Goal: Information Seeking & Learning: Compare options

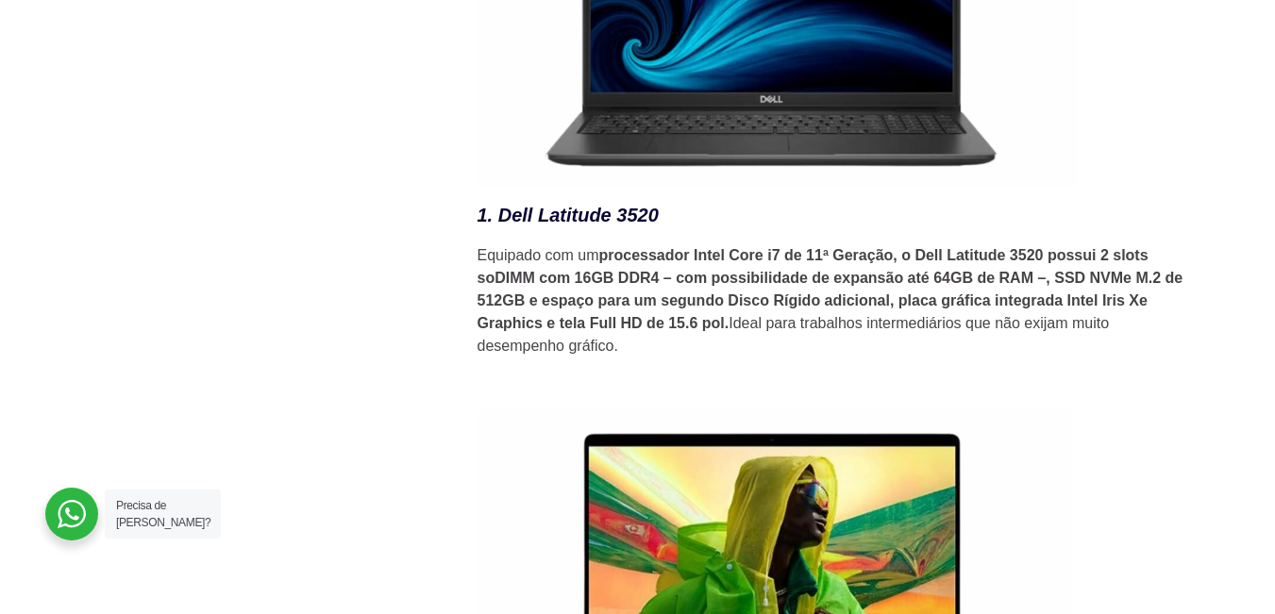
scroll to position [2548, 0]
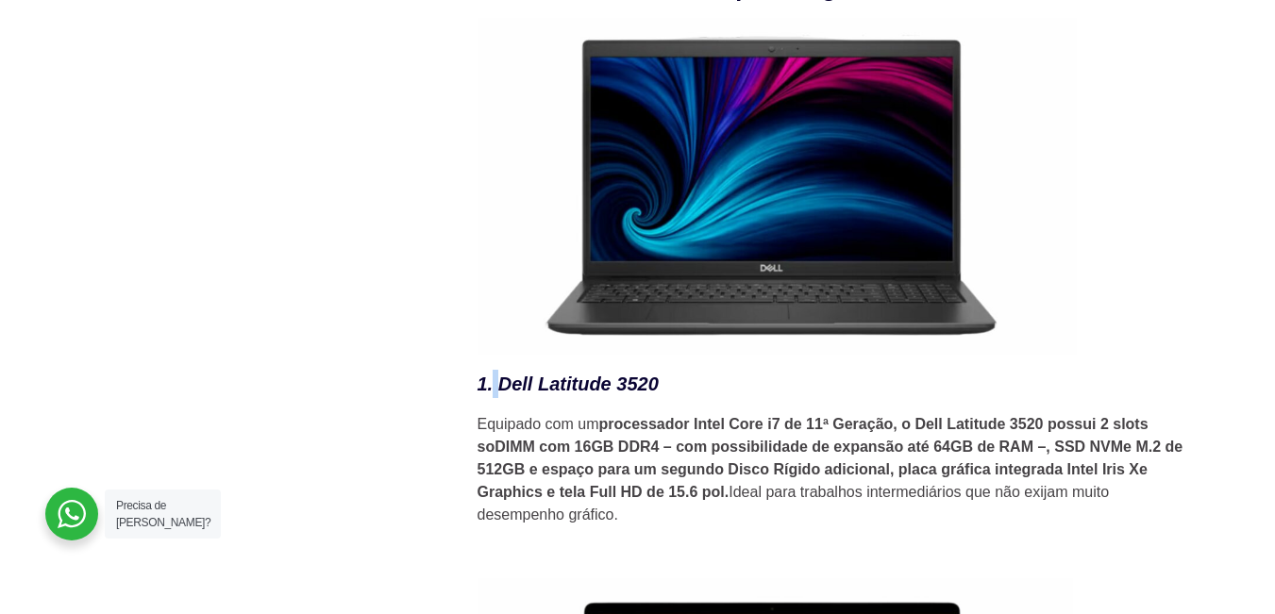
click at [499, 391] on em "1. Dell Latitude 3520" at bounding box center [568, 384] width 181 height 21
click at [690, 398] on h3 "1. Dell Latitude 3520" at bounding box center [836, 384] width 717 height 28
drag, startPoint x: 664, startPoint y: 389, endPoint x: 500, endPoint y: 389, distance: 164.2
click at [500, 389] on h3 "1. Dell Latitude 3520" at bounding box center [836, 384] width 717 height 28
copy h3 "Dell Latitude 3520"
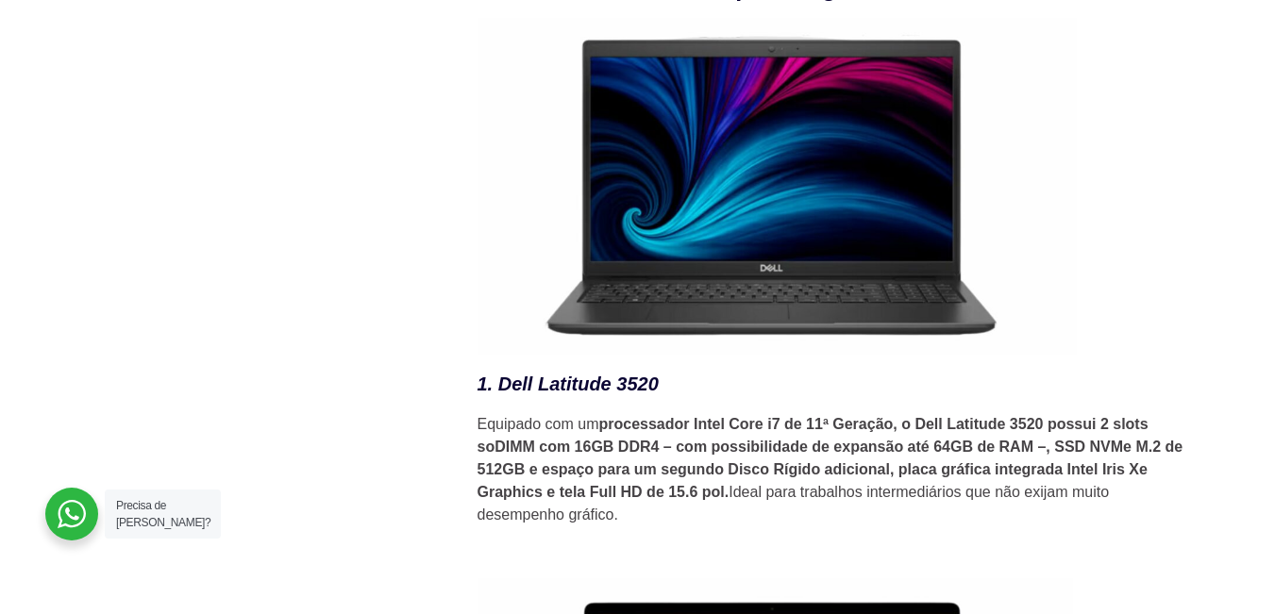
click at [1150, 173] on figure at bounding box center [836, 186] width 717 height 337
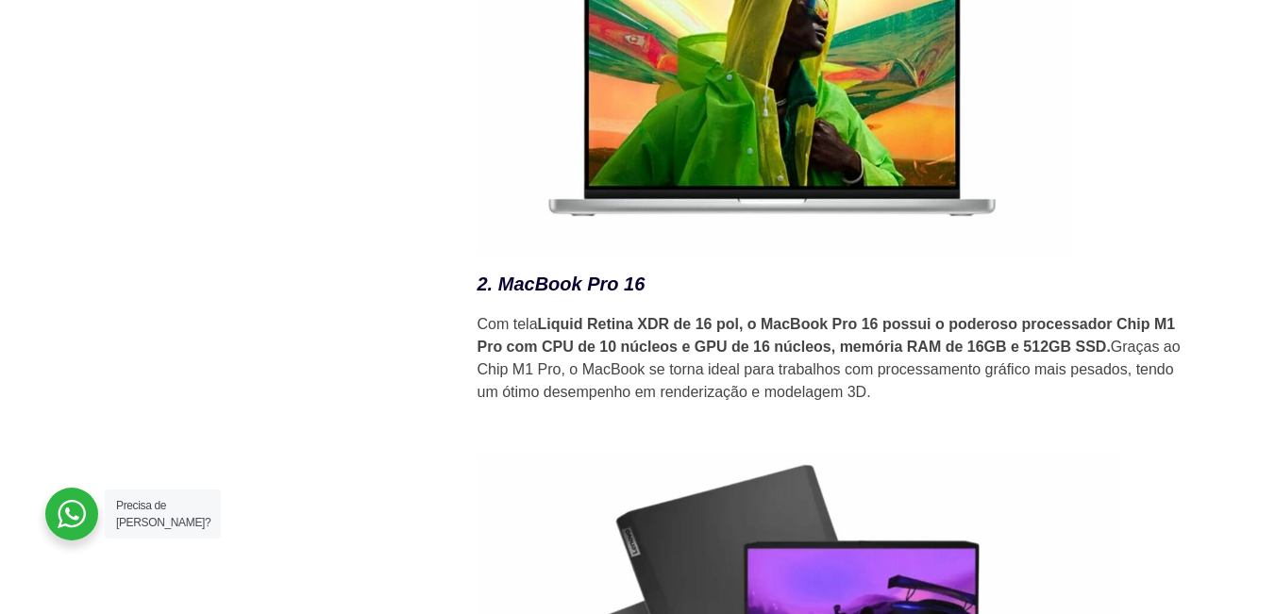
scroll to position [3209, 0]
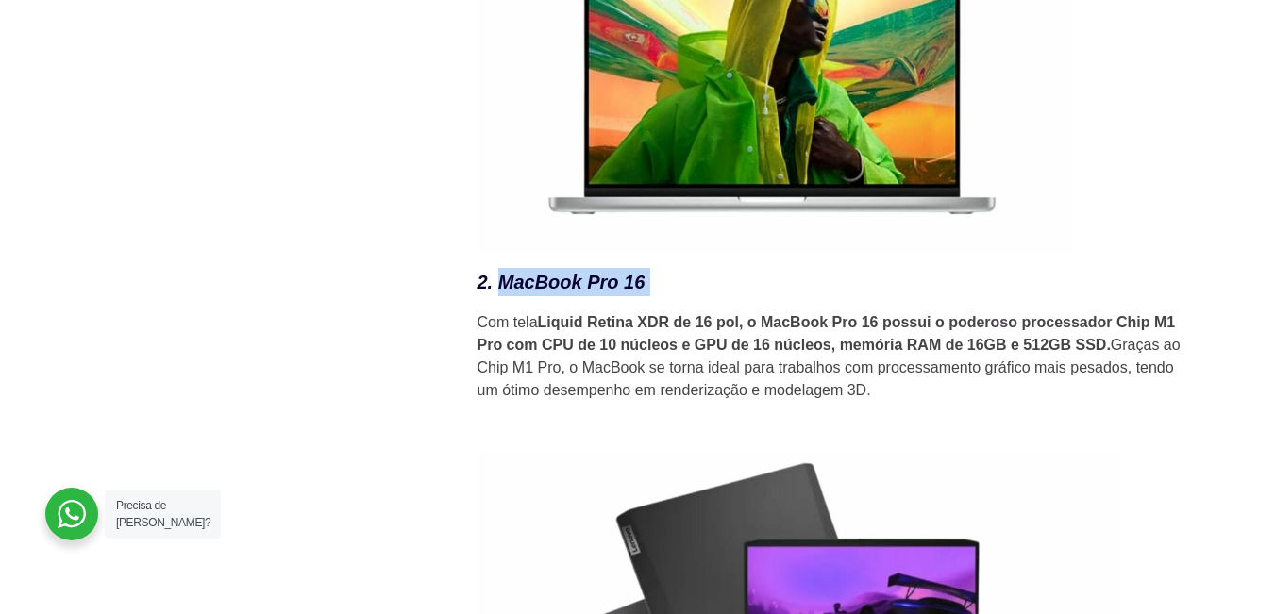
drag, startPoint x: 499, startPoint y: 289, endPoint x: 688, endPoint y: 291, distance: 188.8
click at [688, 291] on h3 "2. MacBook Pro 16" at bounding box center [836, 282] width 717 height 28
copy h3 "MacBook Pro 16"
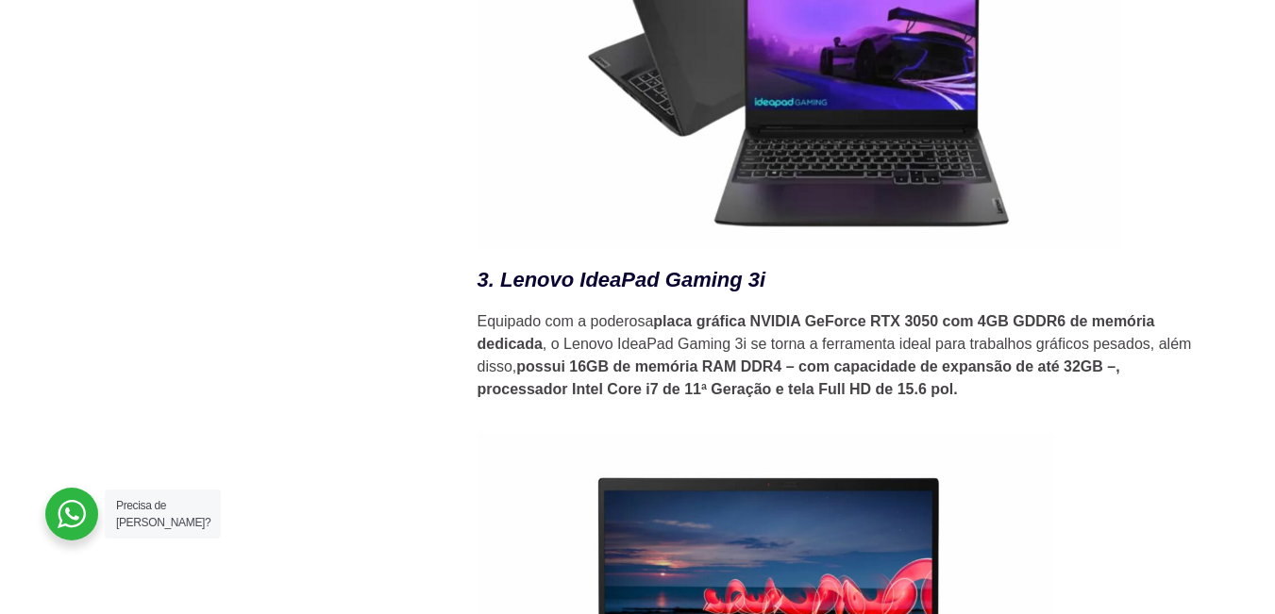
click at [290, 226] on div "Novidades 10 certificações de TI mais valorizadas em 2025 HaaS como uma estraté…" at bounding box center [256, 191] width 368 height 6773
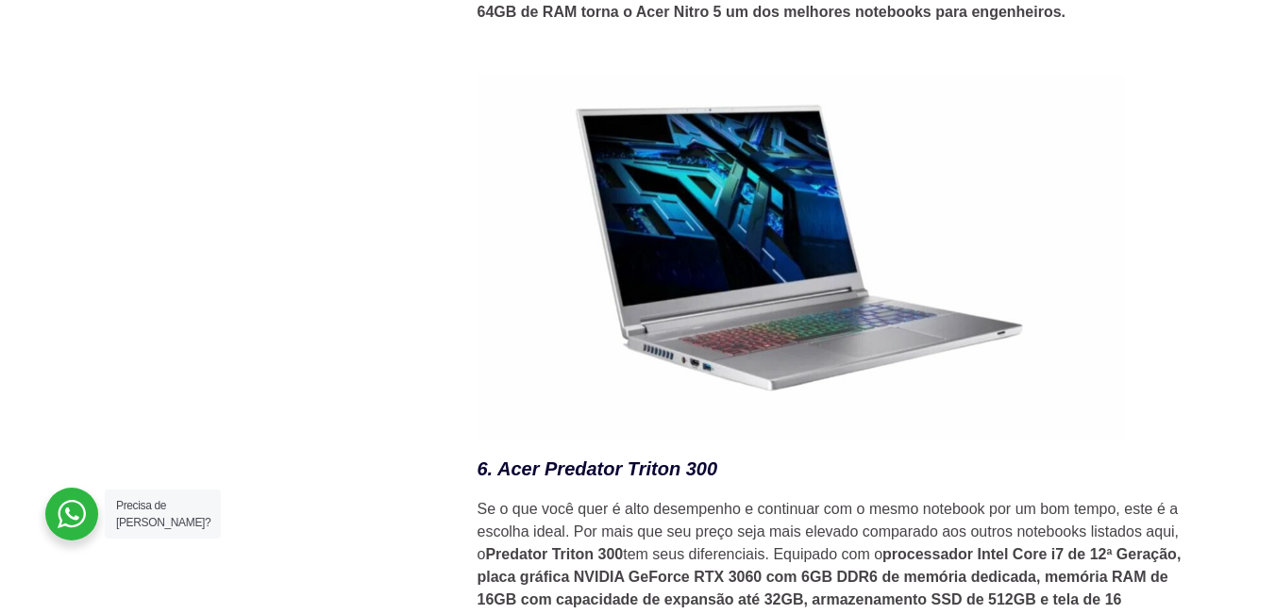
scroll to position [5285, 0]
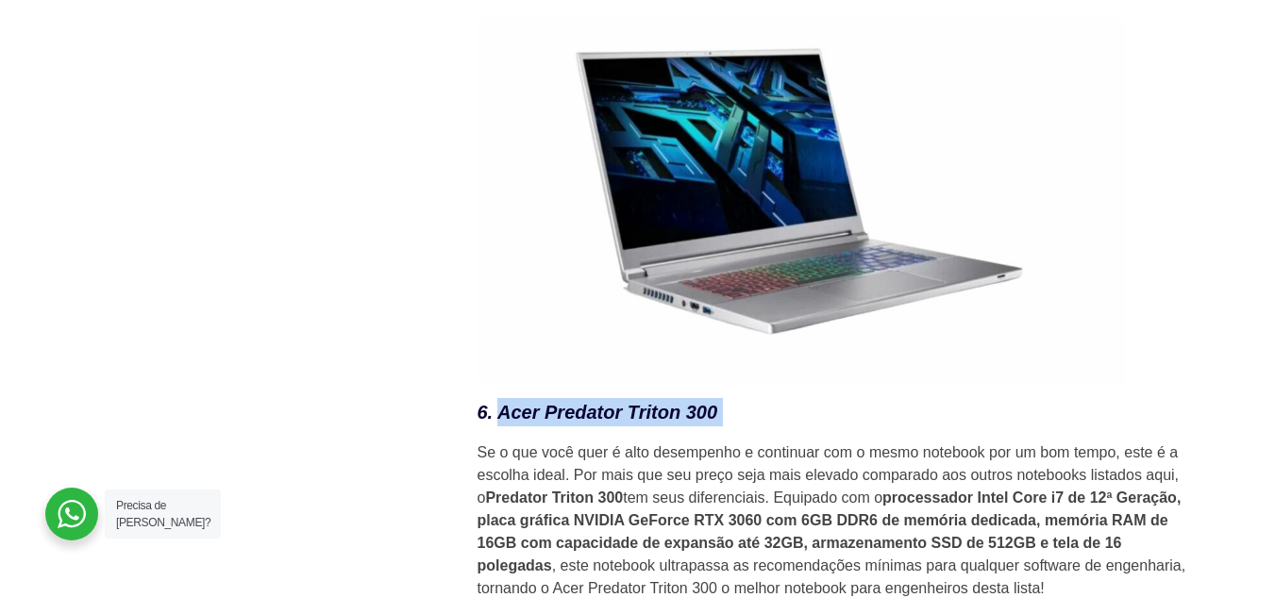
drag, startPoint x: 501, startPoint y: 422, endPoint x: 729, endPoint y: 425, distance: 227.5
click at [729, 425] on h3 "6. Acer Predator Triton 300" at bounding box center [836, 412] width 717 height 28
copy h3 "Acer Predator Triton 300"
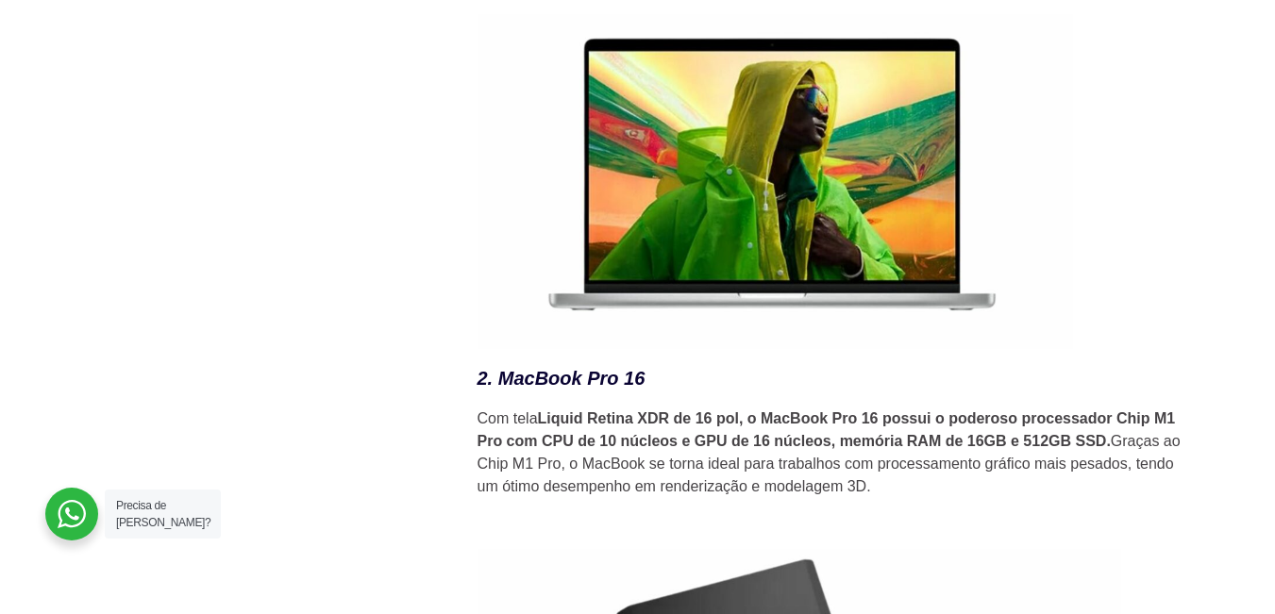
scroll to position [3020, 0]
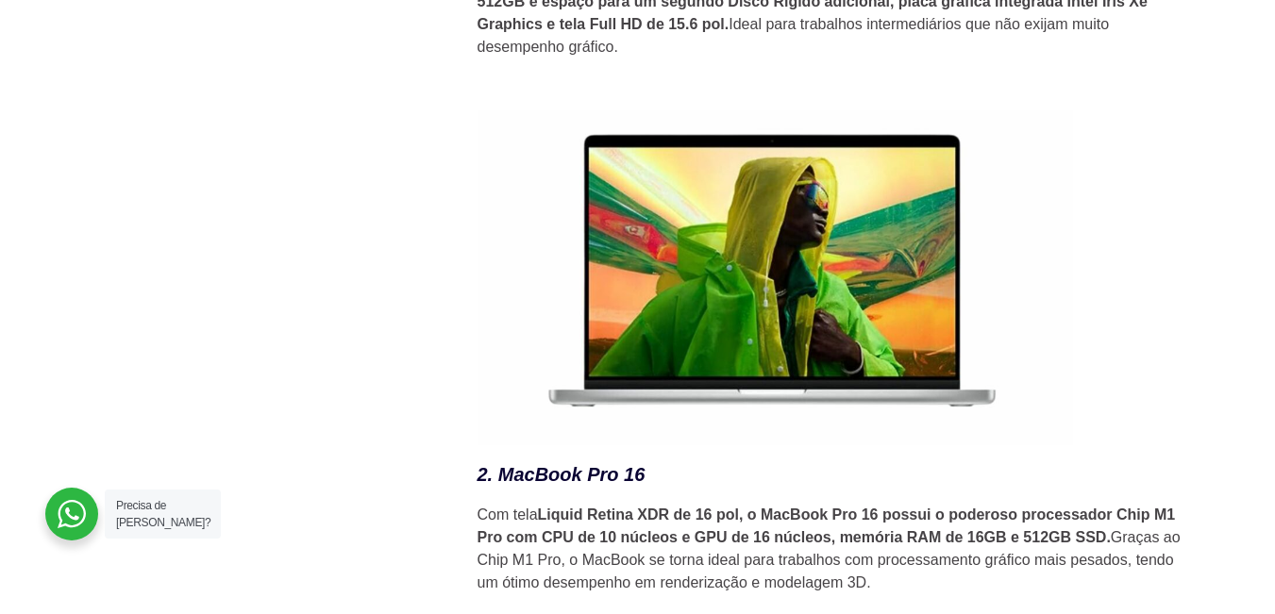
scroll to position [3020, 0]
